Goal: Obtain resource: Download file/media

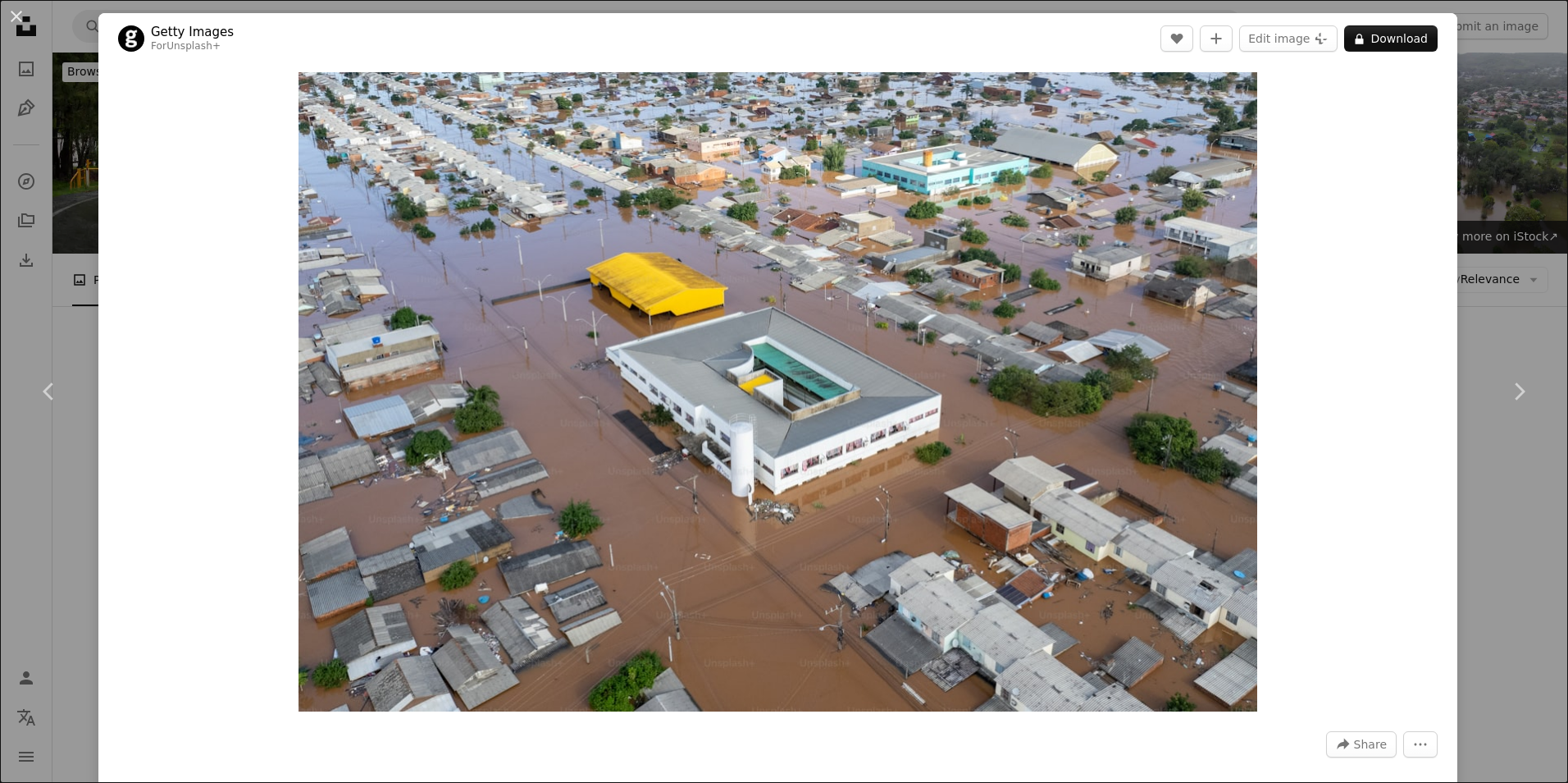
scroll to position [656, 0]
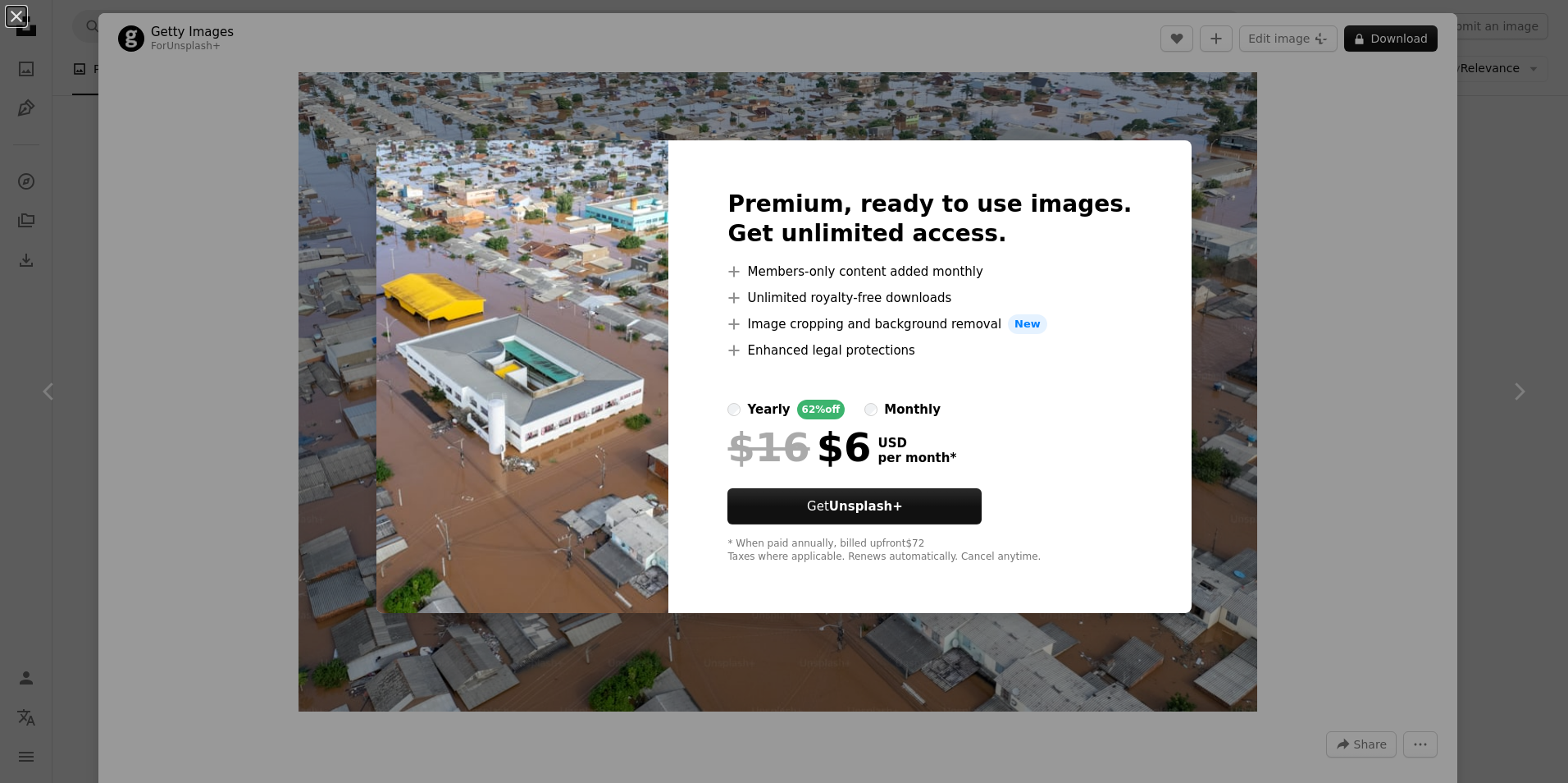
click at [1335, 232] on div "An X shape Premium, ready to use images. Get unlimited access. A plus sign Memb…" at bounding box center [784, 392] width 1568 height 783
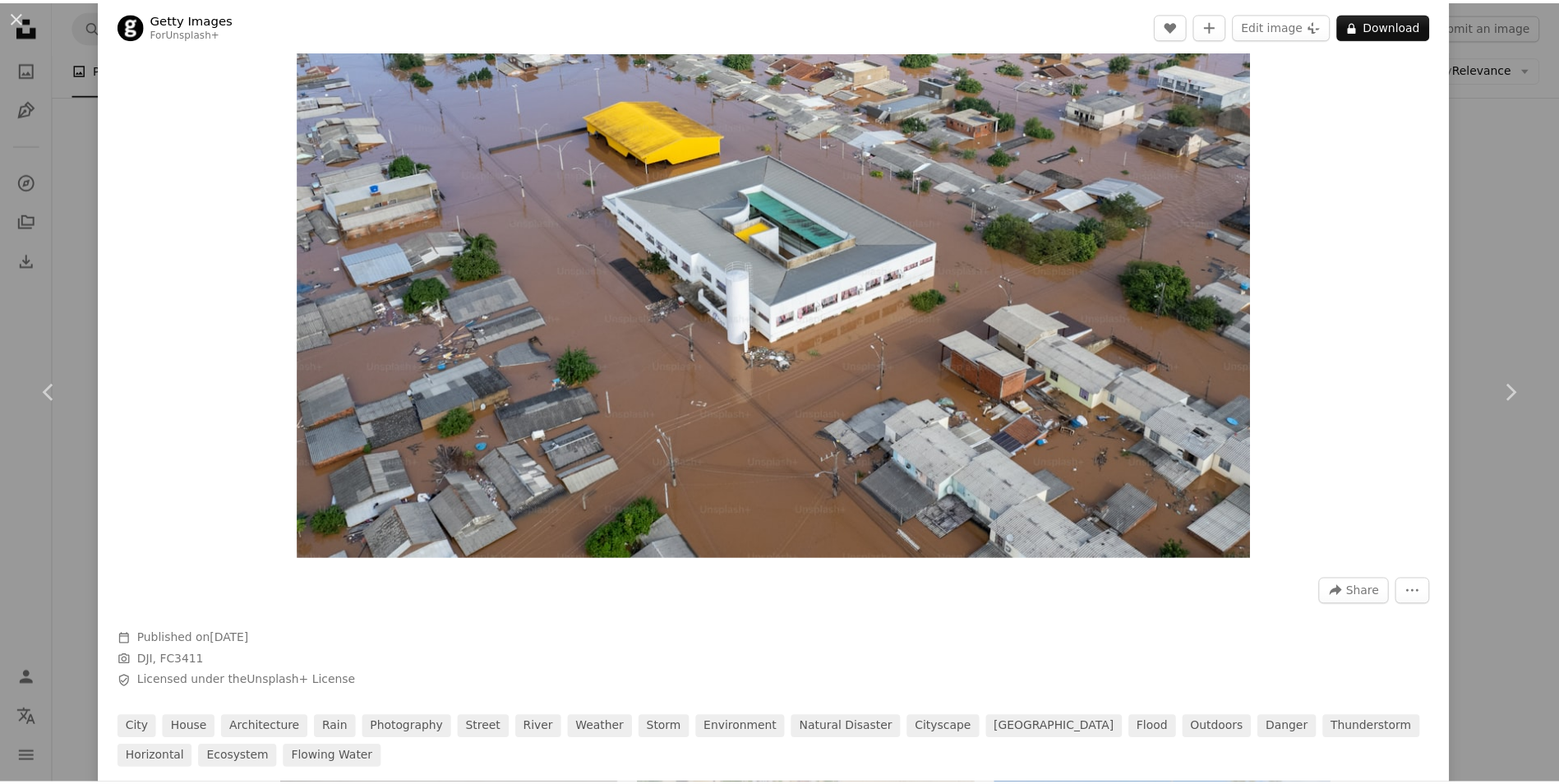
scroll to position [164, 0]
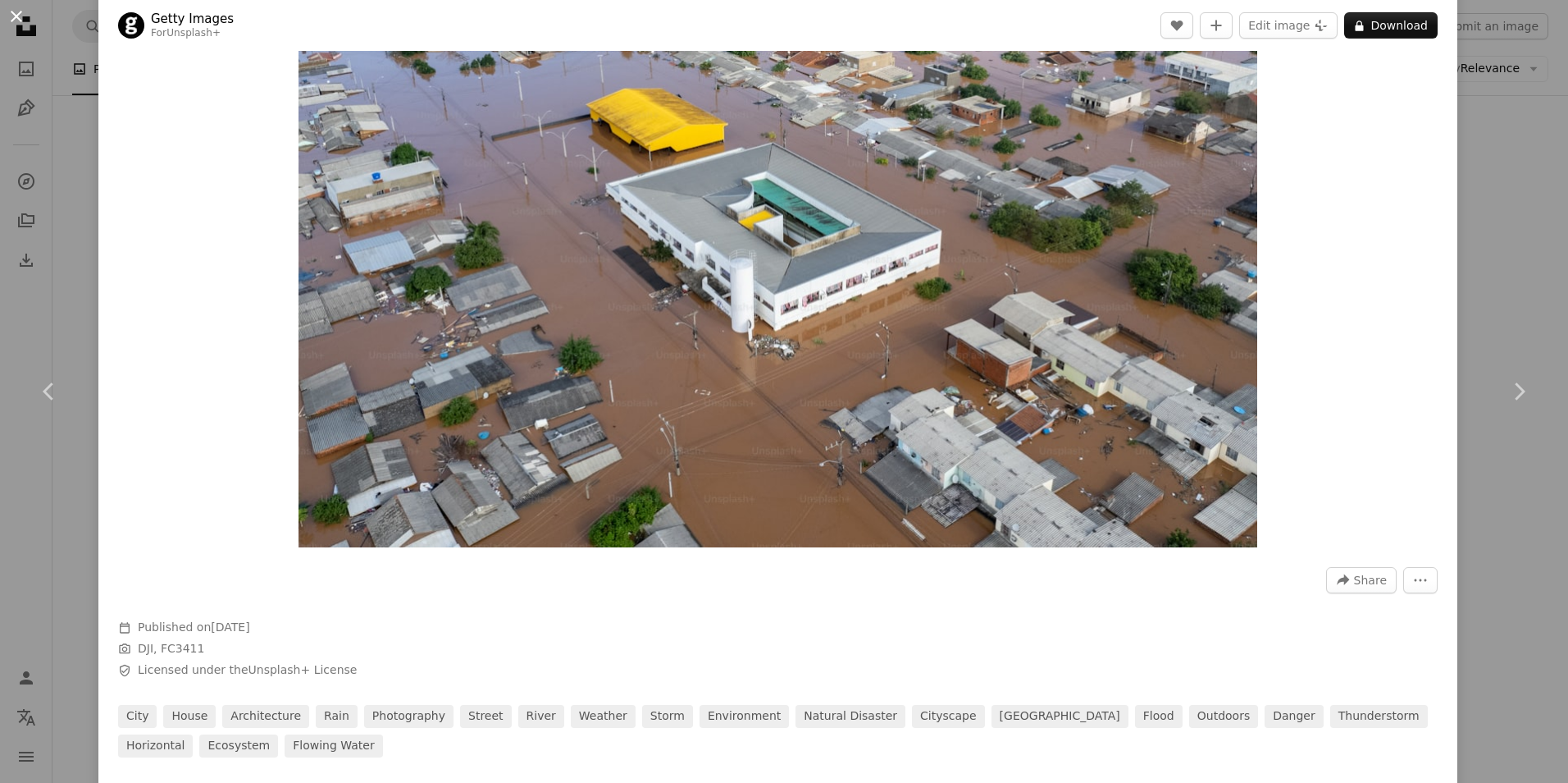
click at [18, 17] on button "An X shape" at bounding box center [16, 16] width 20 height 20
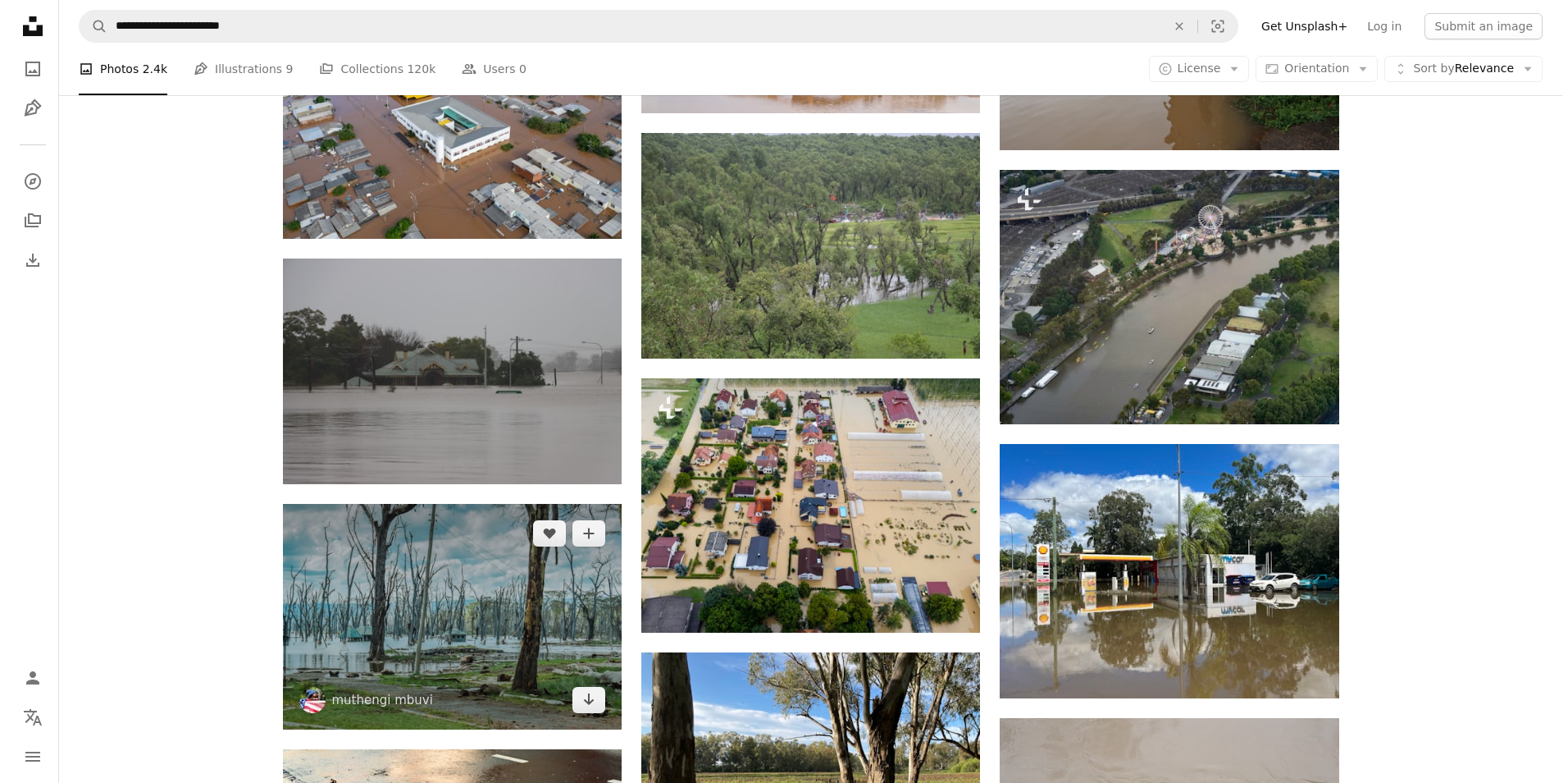
scroll to position [1149, 0]
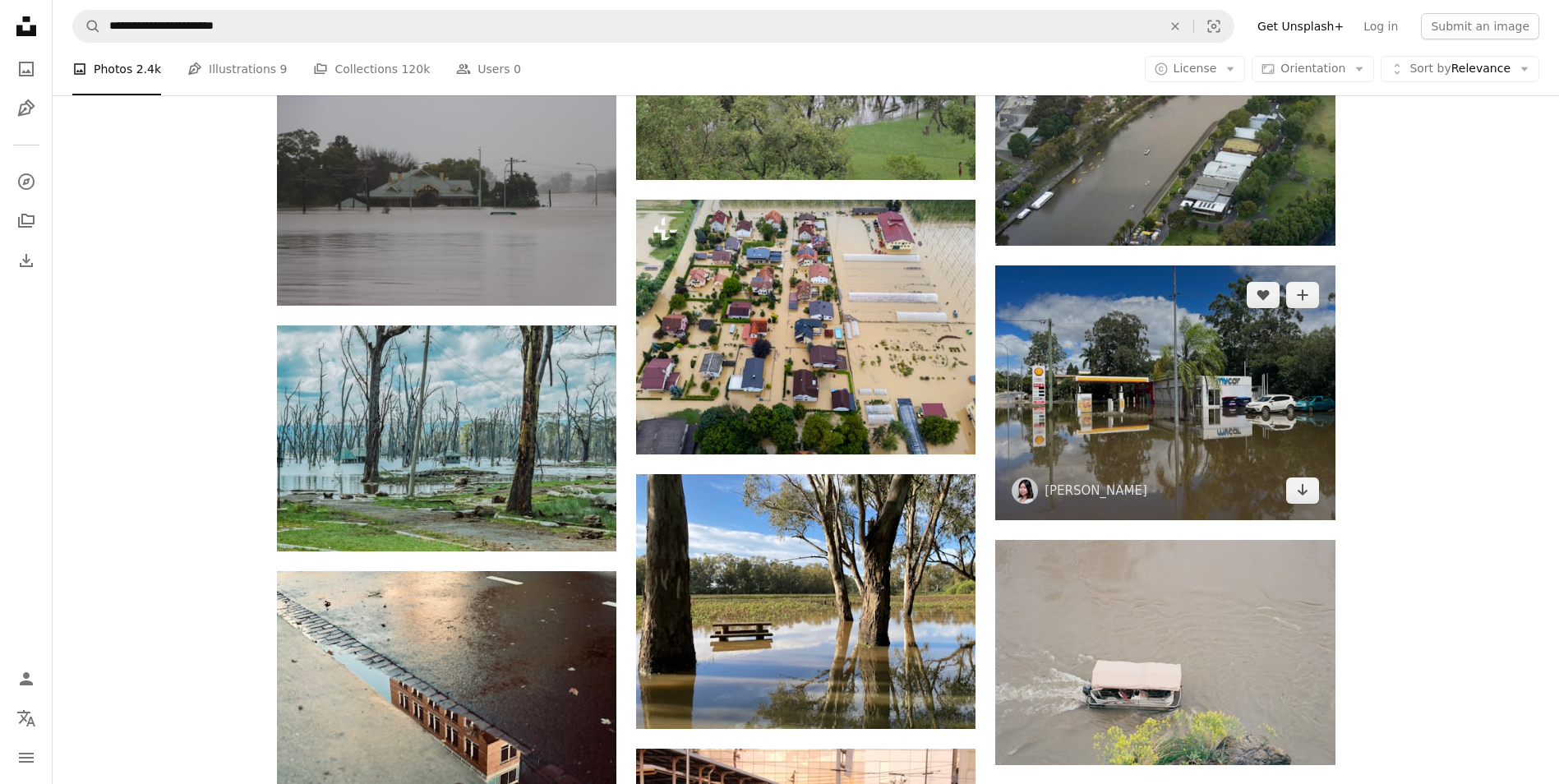
click at [1182, 390] on img at bounding box center [1164, 392] width 340 height 254
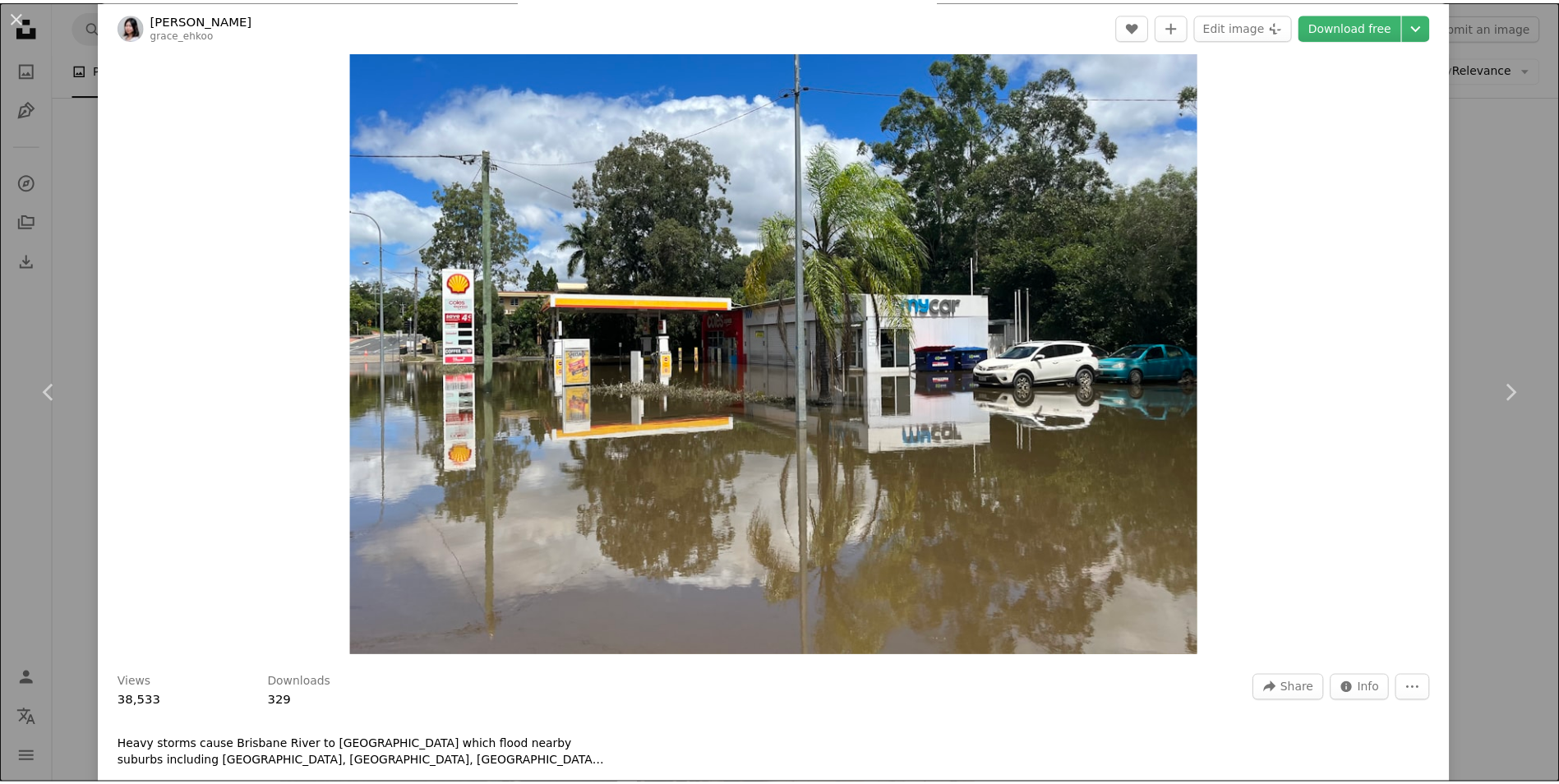
scroll to position [82, 0]
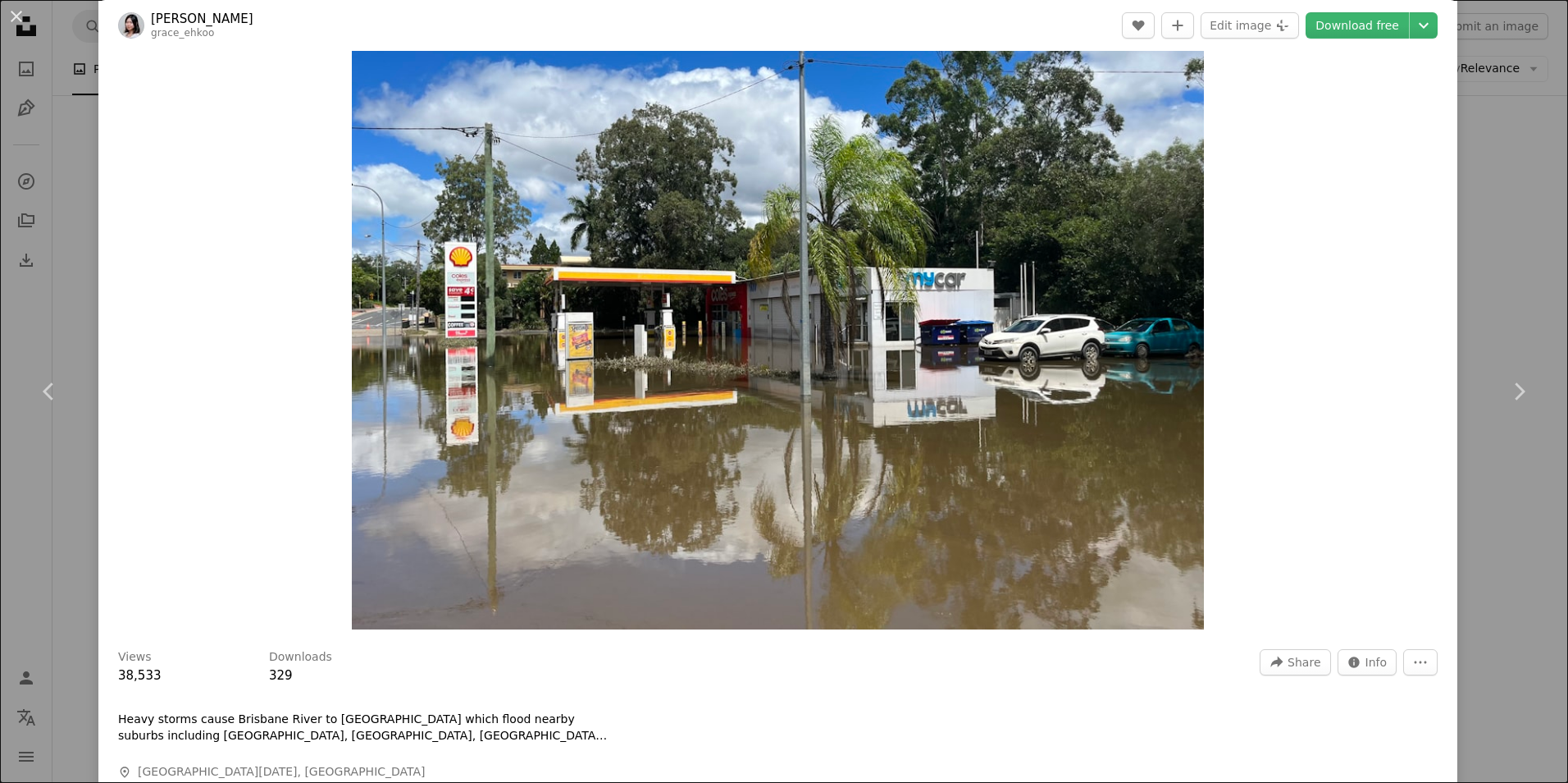
click at [17, 16] on button "An X shape" at bounding box center [16, 16] width 20 height 20
